Goal: Task Accomplishment & Management: Manage account settings

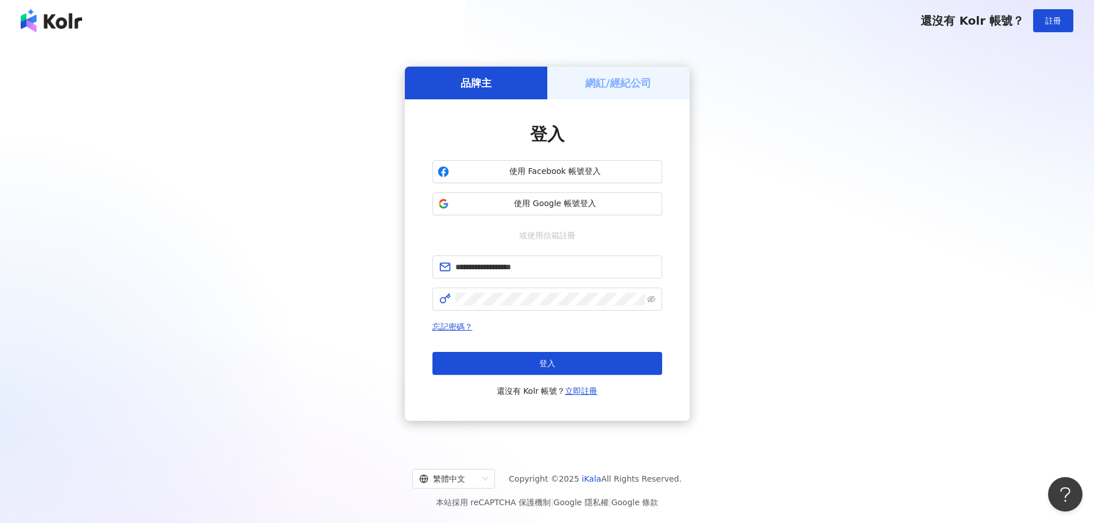
click at [557, 365] on button "登入" at bounding box center [547, 363] width 230 height 23
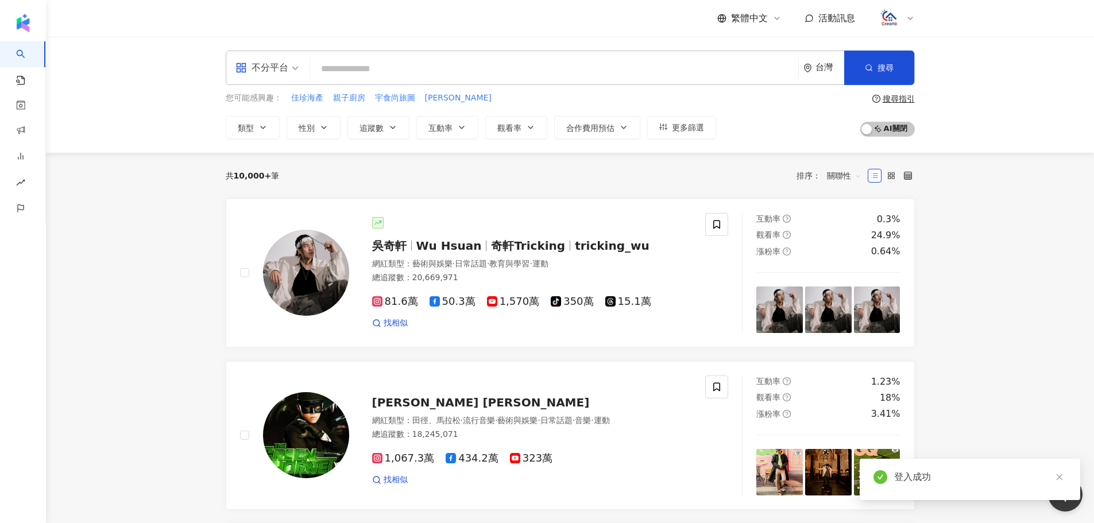
click at [912, 13] on div at bounding box center [896, 18] width 37 height 23
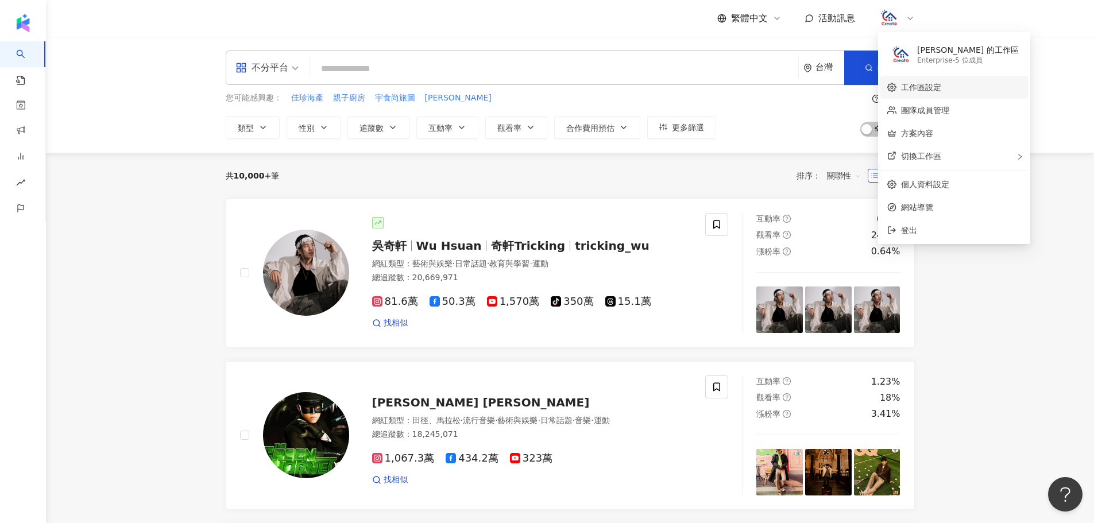
click at [941, 85] on link "工作區設定" at bounding box center [921, 87] width 40 height 9
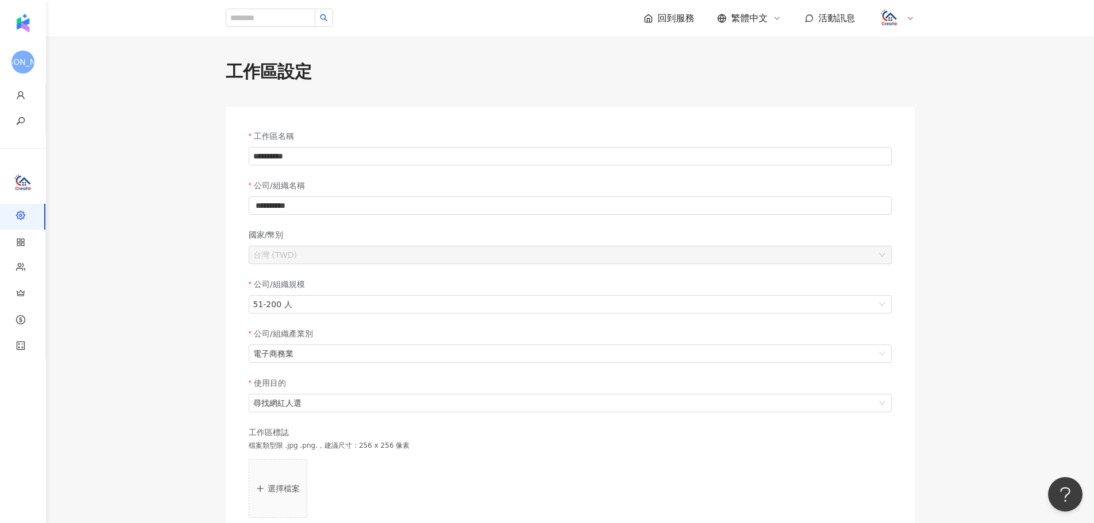
click at [908, 16] on icon at bounding box center [909, 18] width 9 height 9
click at [922, 113] on link "團隊成員管理" at bounding box center [925, 110] width 48 height 9
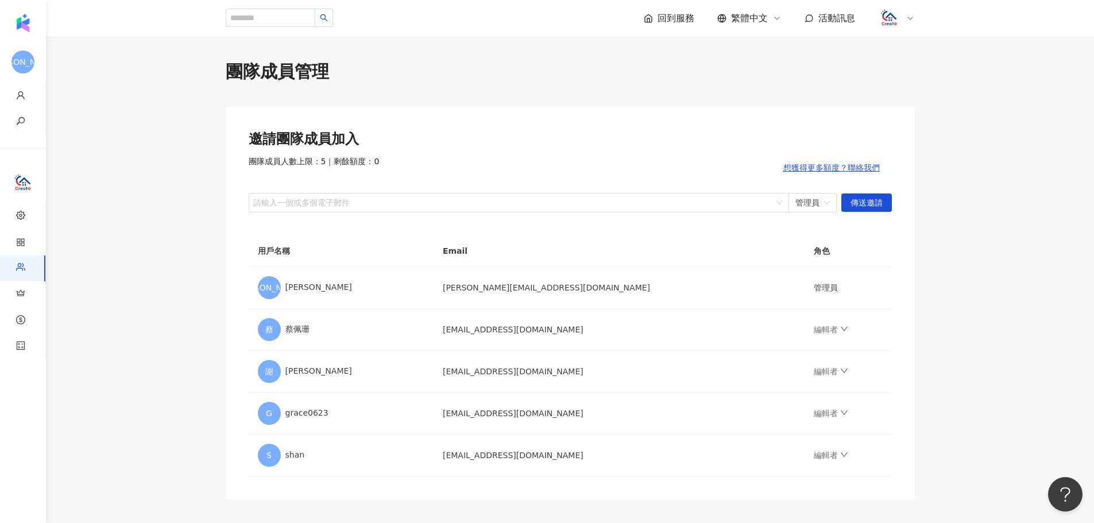
click at [909, 22] on icon at bounding box center [909, 18] width 9 height 9
click at [933, 138] on link "方案內容" at bounding box center [917, 133] width 32 height 9
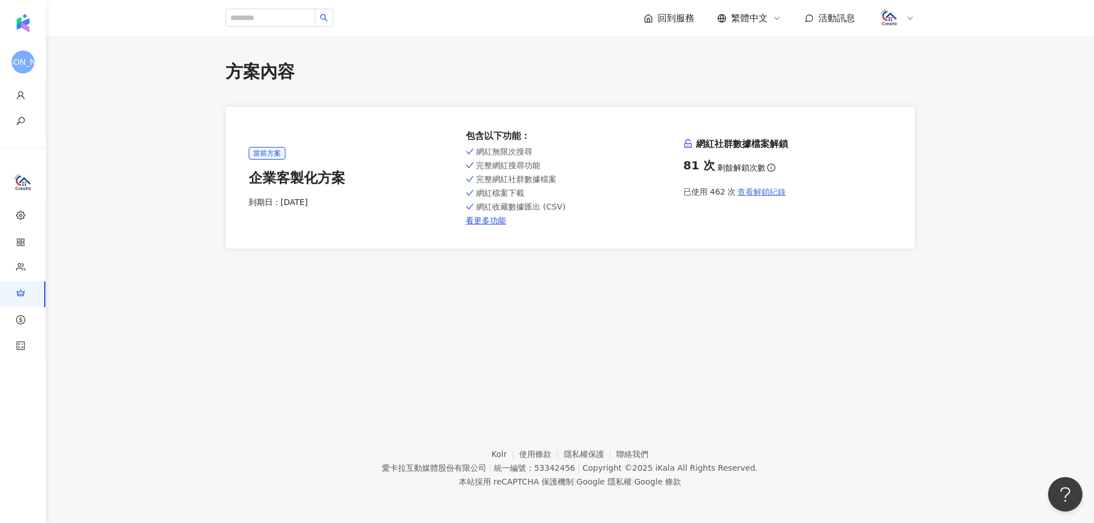
click at [766, 193] on span "查看解鎖紀錄" at bounding box center [761, 191] width 48 height 9
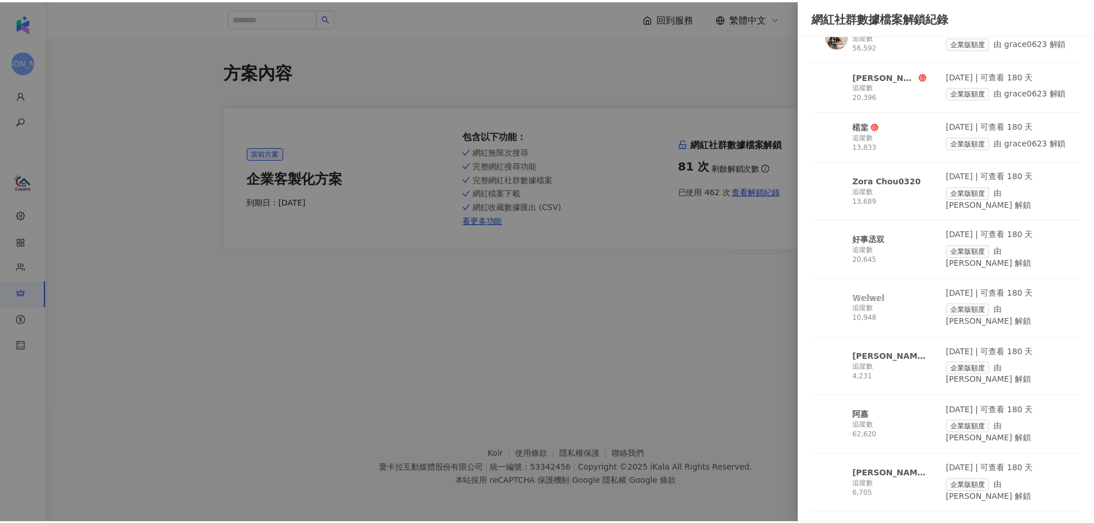
scroll to position [230, 0]
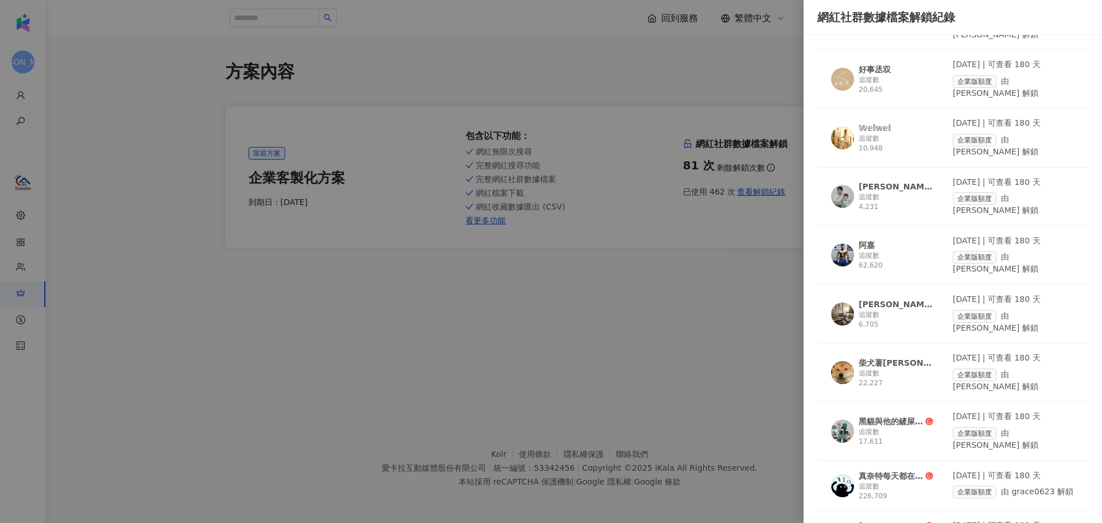
click at [679, 328] on div at bounding box center [551, 261] width 1102 height 523
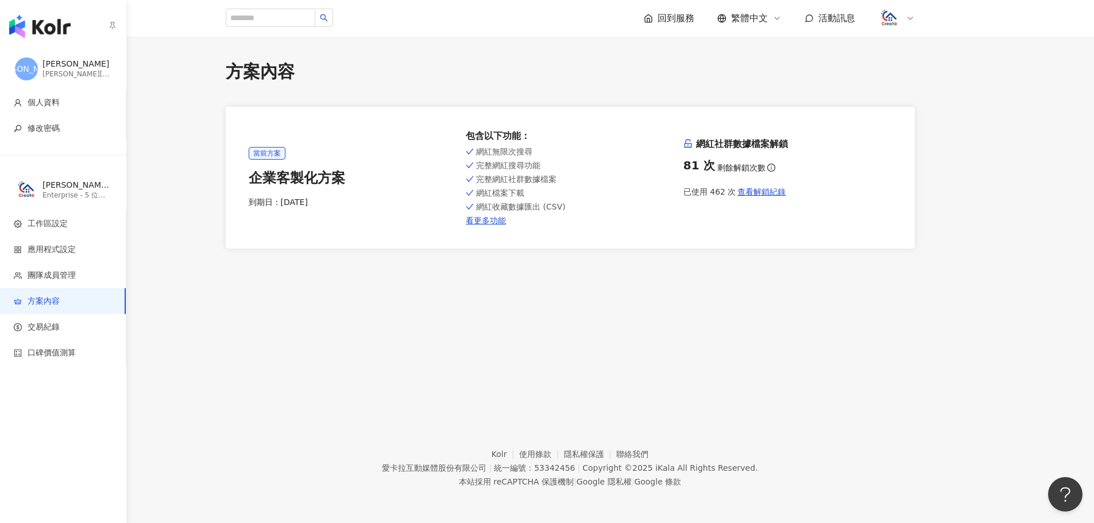
click at [51, 31] on img "button" at bounding box center [39, 26] width 61 height 23
